Goal: Transaction & Acquisition: Purchase product/service

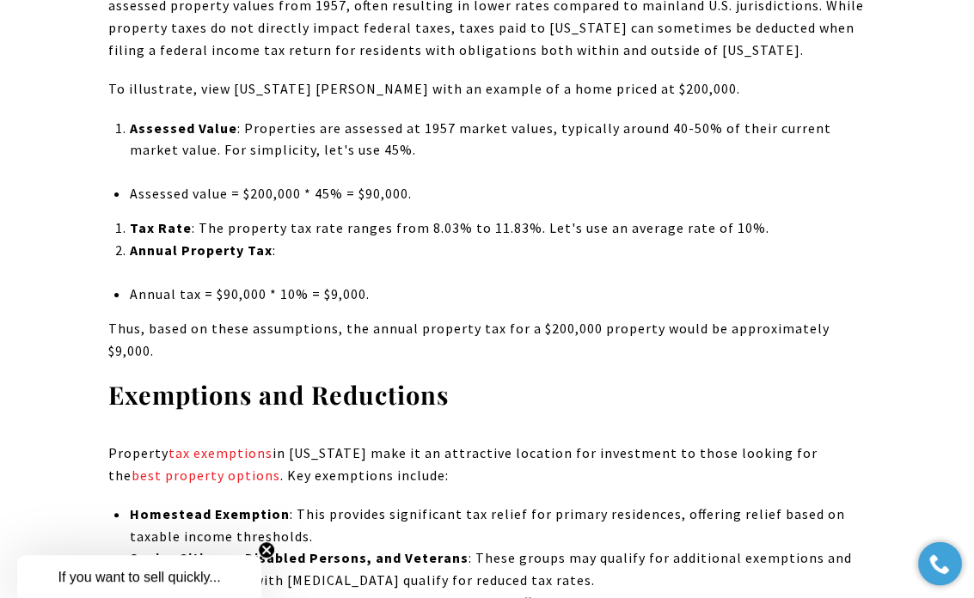
scroll to position [1861, 0]
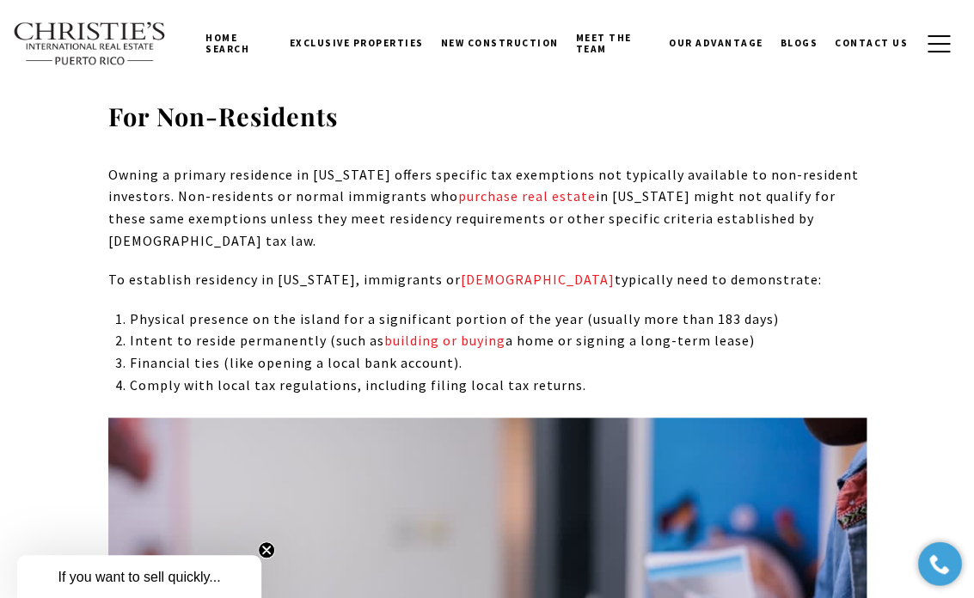
scroll to position [0, 0]
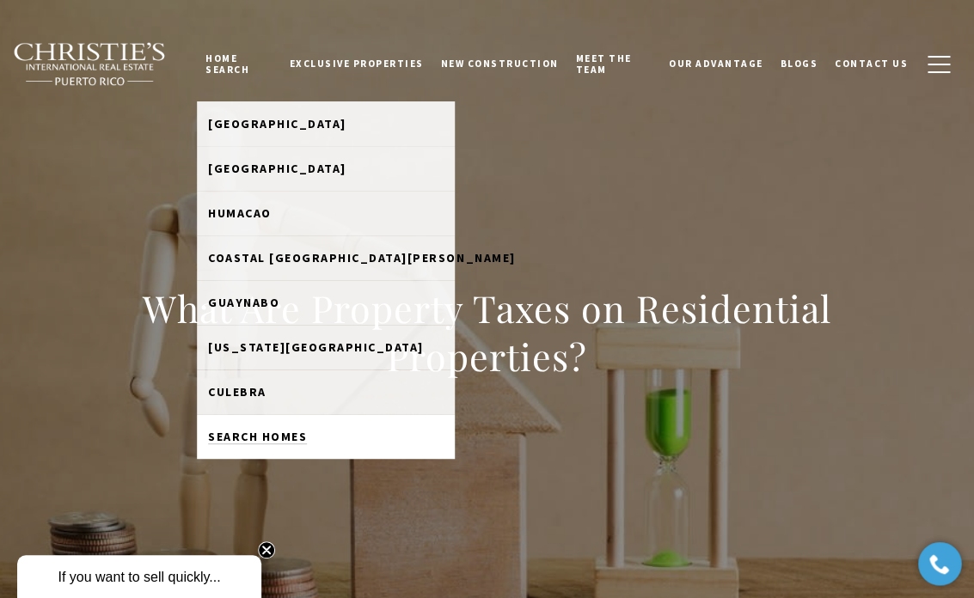
click at [266, 430] on link "Search Homes" at bounding box center [326, 436] width 258 height 45
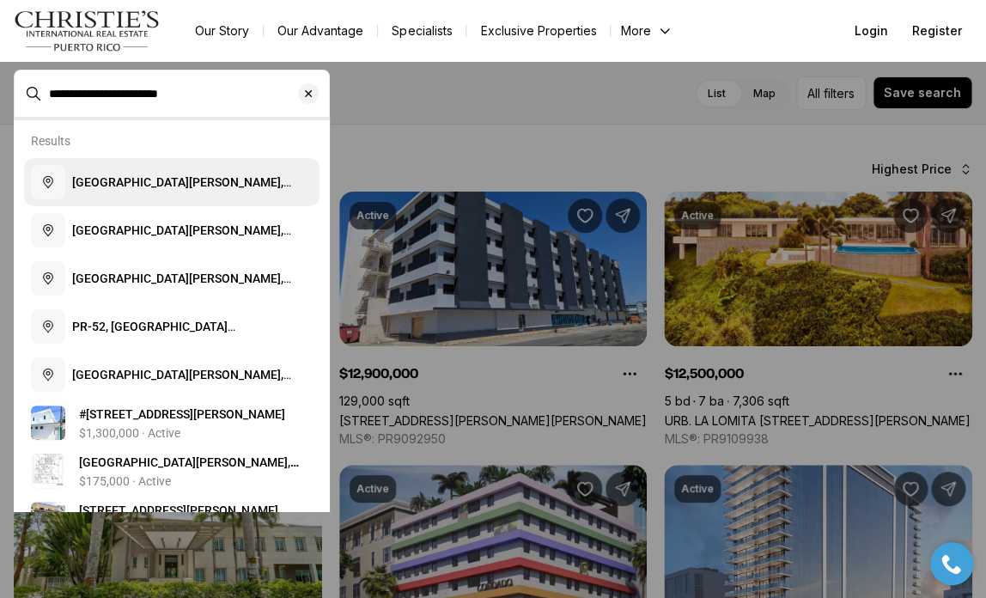
type input "**********"
click at [130, 180] on span "[GEOGRAPHIC_DATA][PERSON_NAME], [US_STATE]" at bounding box center [181, 190] width 219 height 31
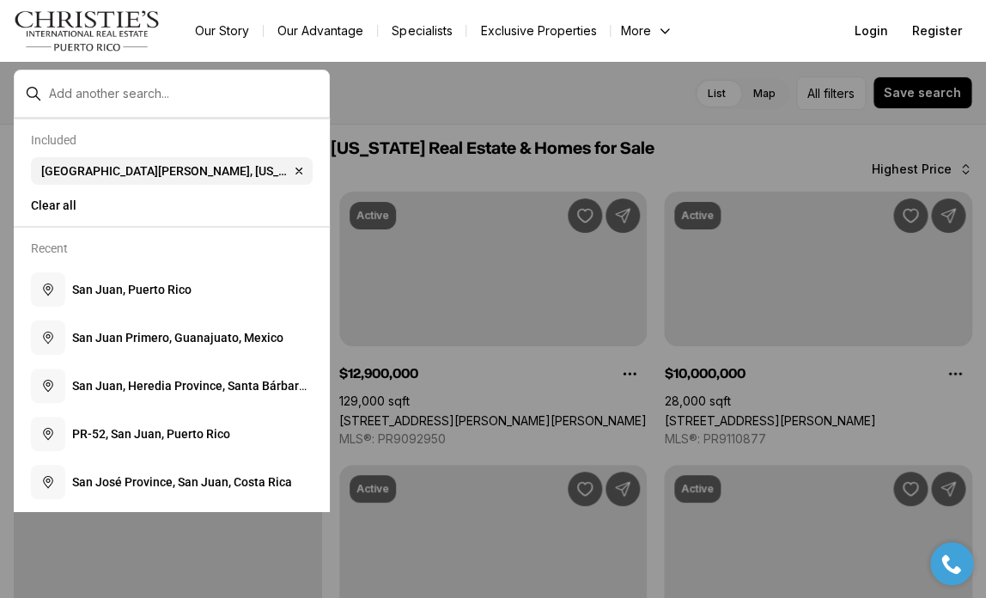
click at [601, 93] on div "Done For sale Any price All property types All beds All baths List Map List Map…" at bounding box center [493, 93] width 959 height 34
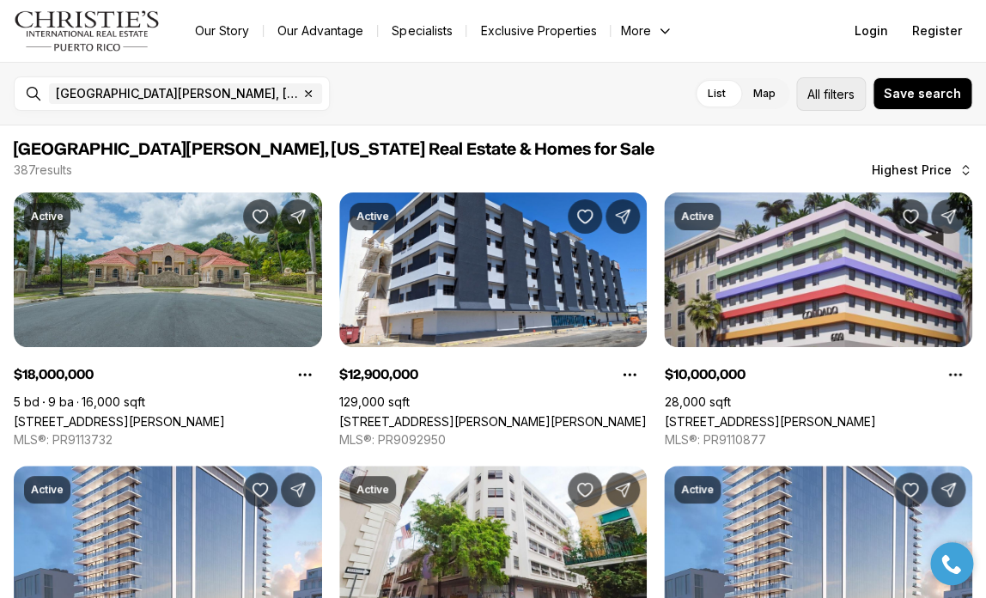
click at [831, 89] on span "filters" at bounding box center [839, 94] width 31 height 18
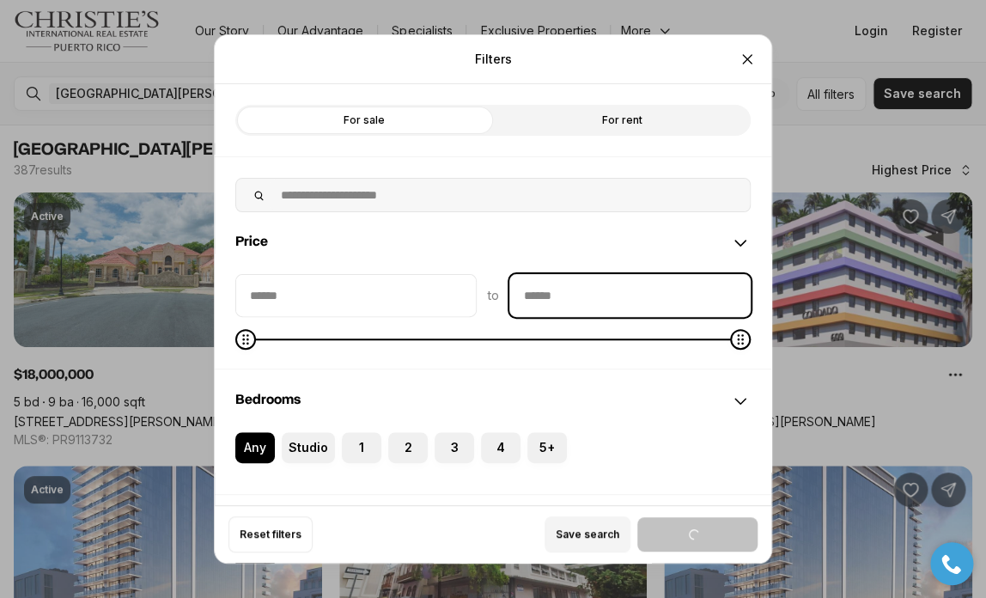
click at [565, 300] on input "priceMax" at bounding box center [630, 295] width 240 height 41
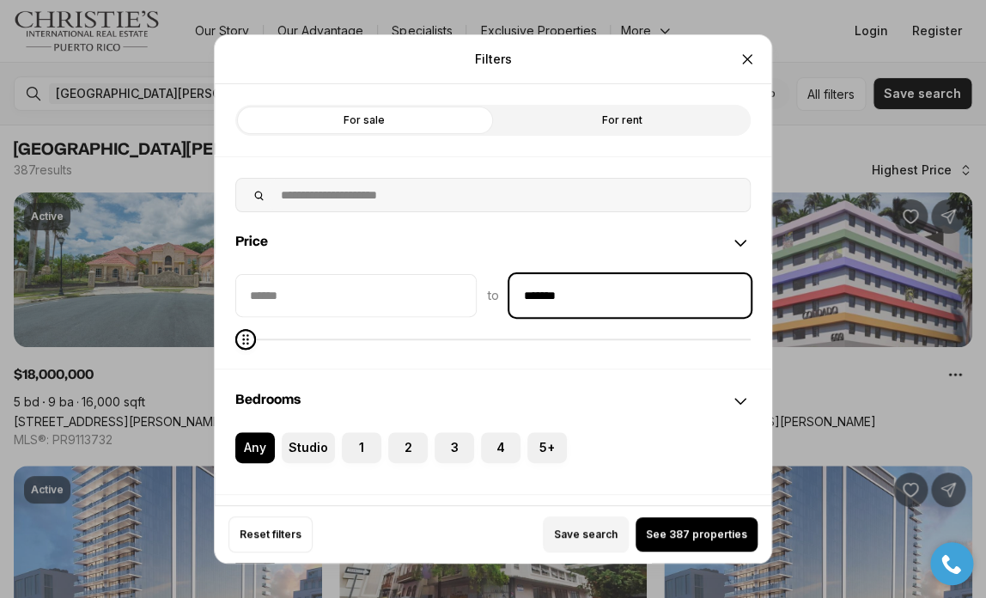
type input "********"
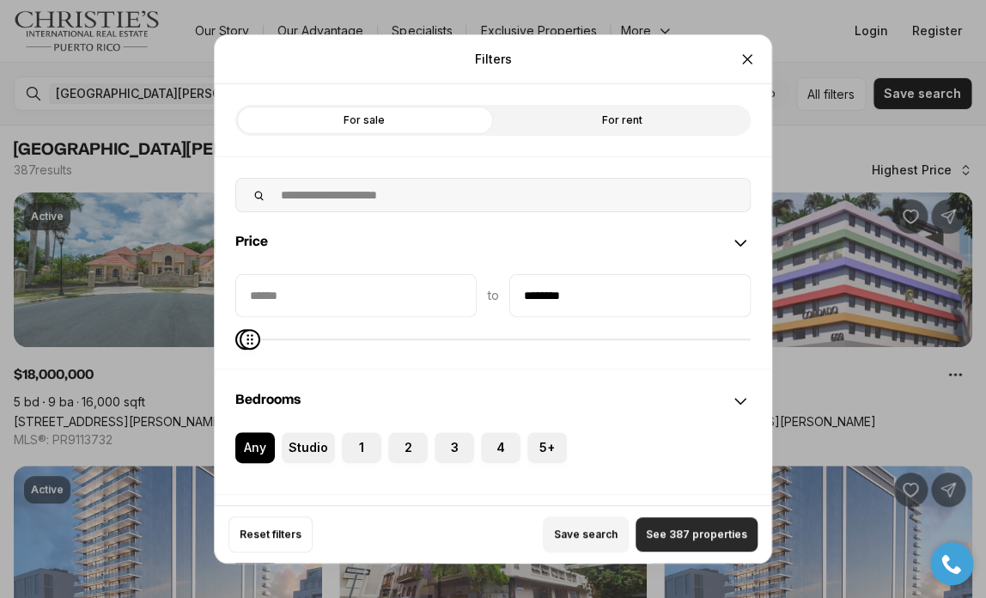
click at [680, 537] on span "See 387 properties" at bounding box center [696, 535] width 101 height 14
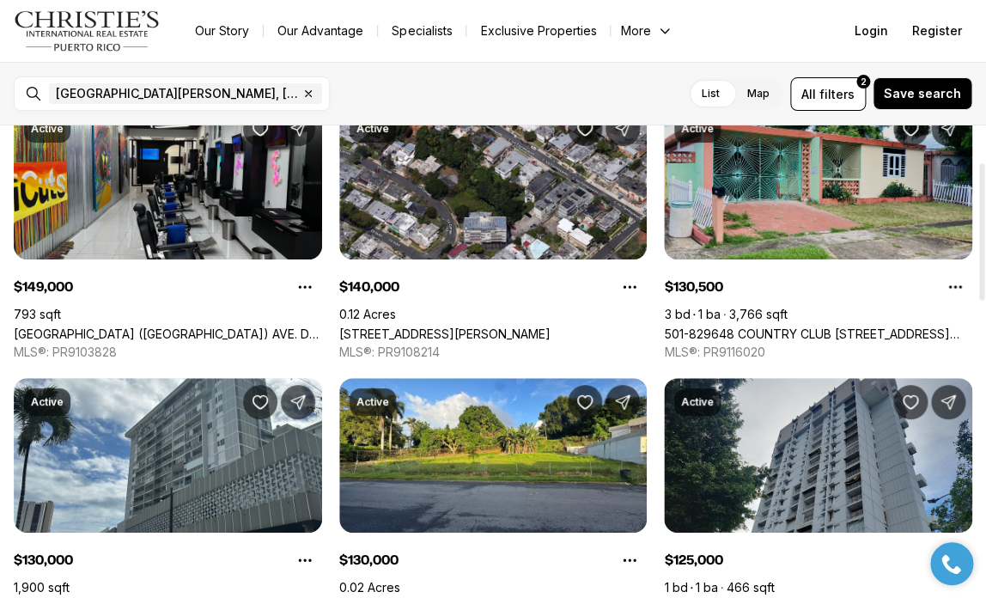
scroll to position [33, 0]
